Goal: Check status: Check status

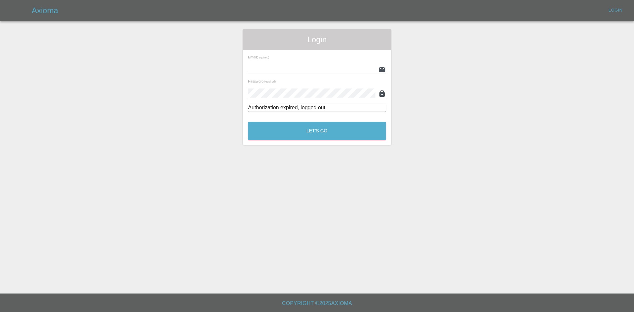
type input "[EMAIL_ADDRESS][DOMAIN_NAME]"
click at [299, 140] on div "Let's Go" at bounding box center [317, 129] width 139 height 25
click at [300, 132] on button "Let's Go" at bounding box center [317, 131] width 138 height 18
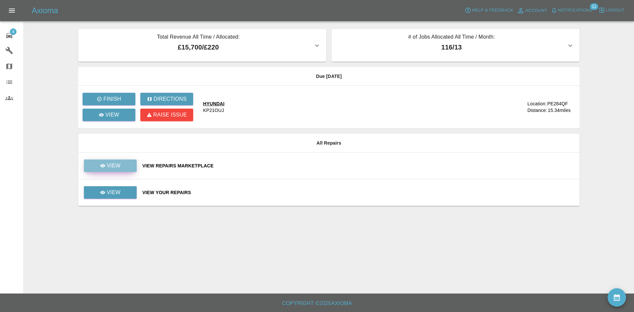
click at [122, 164] on link "View" at bounding box center [110, 165] width 53 height 13
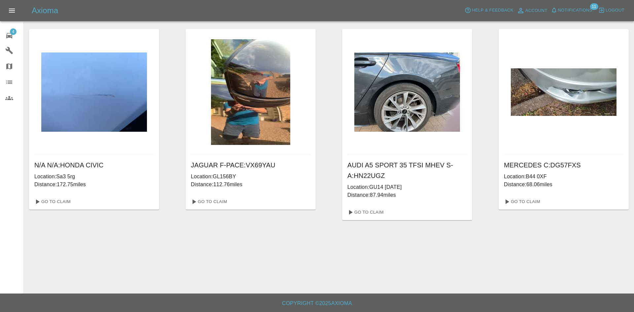
click at [9, 33] on icon at bounding box center [9, 36] width 8 height 8
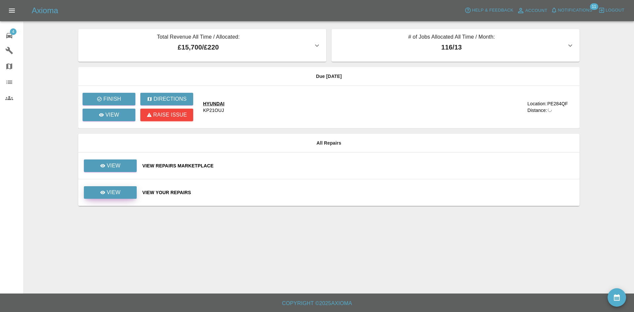
click at [114, 192] on p "View" at bounding box center [114, 192] width 14 height 8
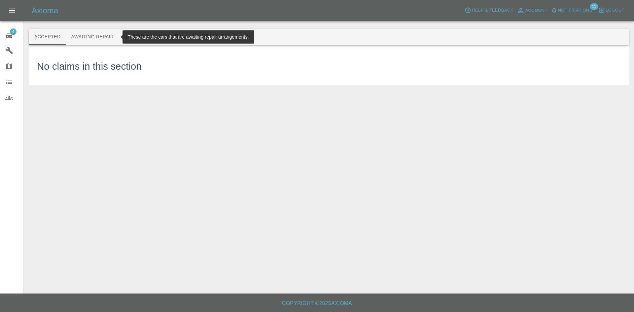
click at [80, 36] on button "Awaiting Repair" at bounding box center [92, 37] width 53 height 16
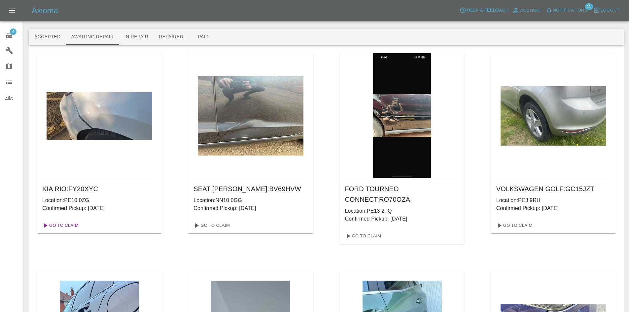
click at [65, 226] on link "Go To Claim" at bounding box center [60, 225] width 41 height 11
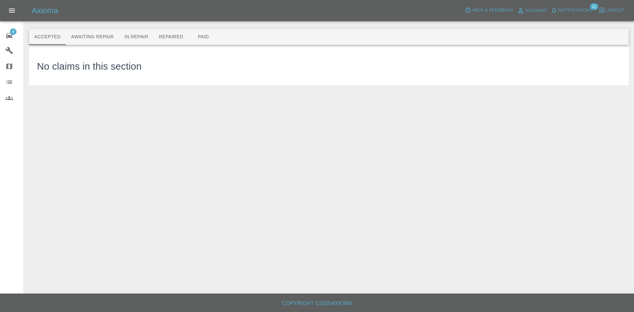
click at [94, 23] on div at bounding box center [328, 18] width 599 height 21
click at [103, 38] on button "Awaiting Repair" at bounding box center [92, 37] width 53 height 16
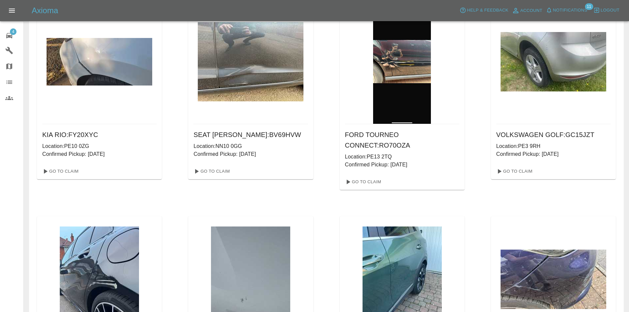
scroll to position [66, 0]
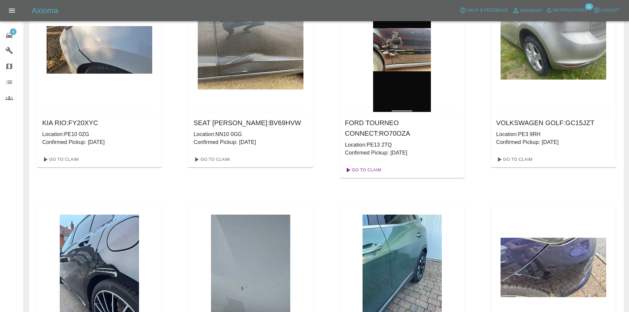
click at [354, 171] on link "Go To Claim" at bounding box center [362, 170] width 41 height 11
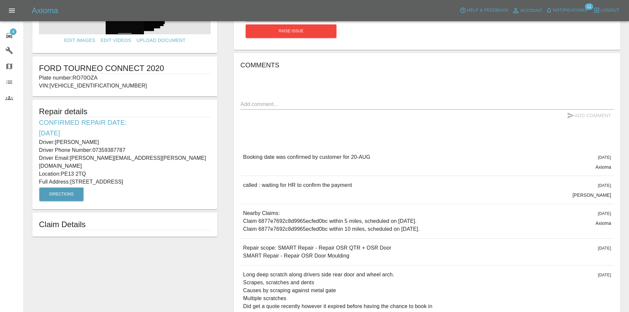
scroll to position [29, 0]
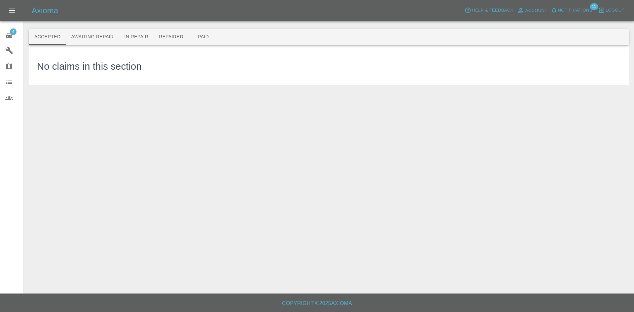
click at [89, 34] on button "Awaiting Repair" at bounding box center [92, 37] width 53 height 16
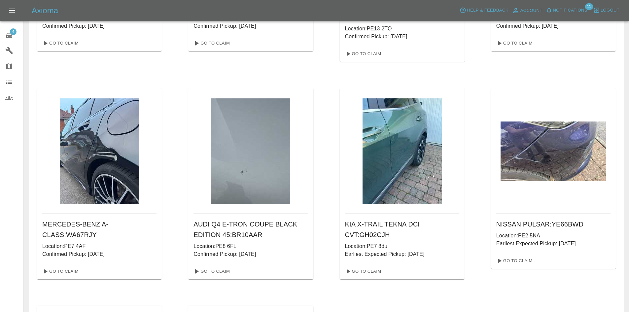
scroll to position [198, 0]
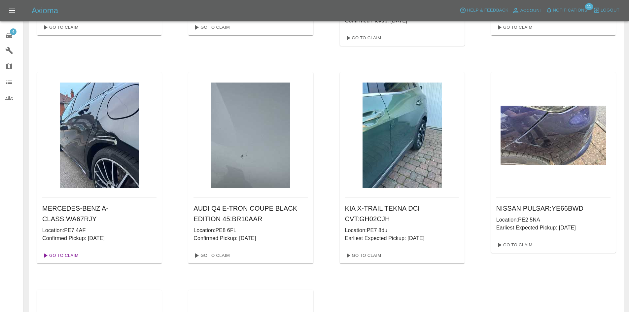
click at [66, 255] on link "Go To Claim" at bounding box center [60, 255] width 41 height 11
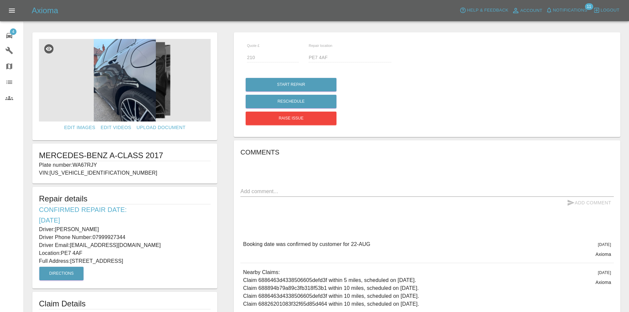
click at [127, 98] on img at bounding box center [125, 80] width 172 height 83
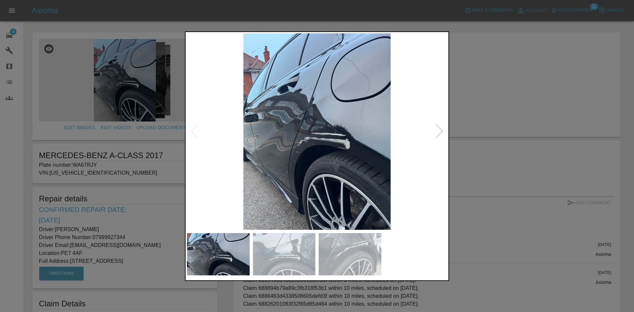
click at [442, 130] on div at bounding box center [439, 131] width 9 height 15
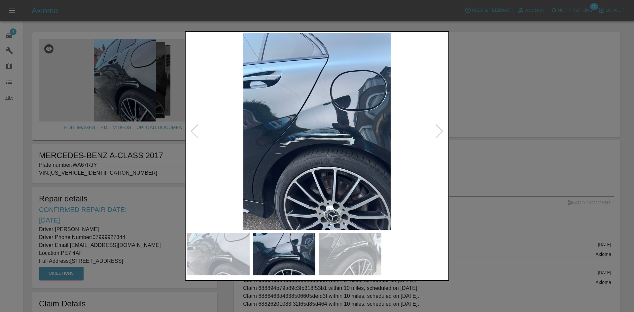
click at [442, 130] on div at bounding box center [439, 131] width 9 height 15
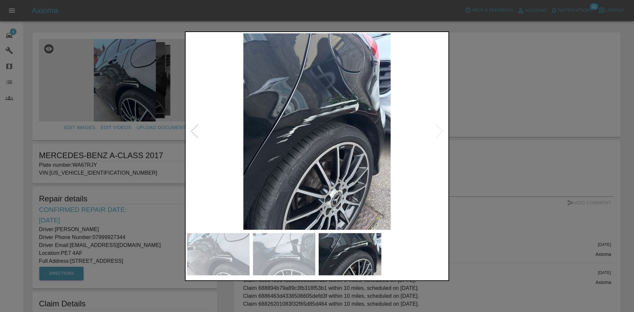
click at [442, 130] on img at bounding box center [317, 131] width 260 height 196
click at [523, 201] on div at bounding box center [317, 156] width 634 height 312
